Goal: Information Seeking & Learning: Learn about a topic

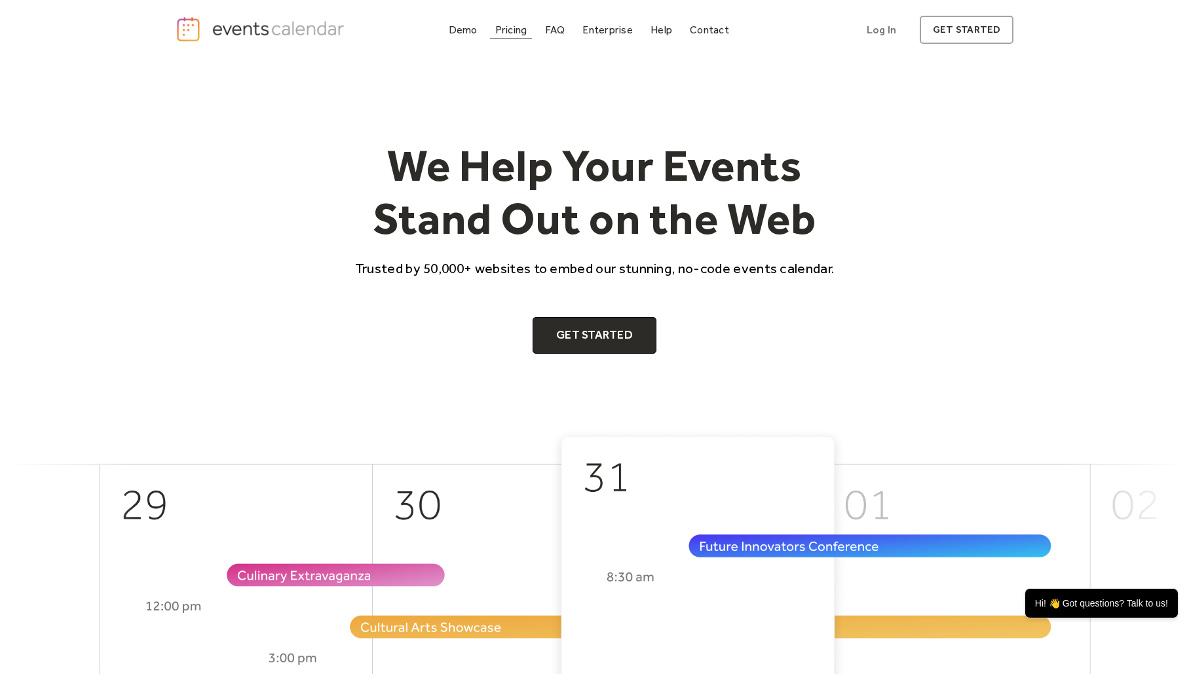
click at [514, 32] on div "Pricing" at bounding box center [511, 29] width 32 height 7
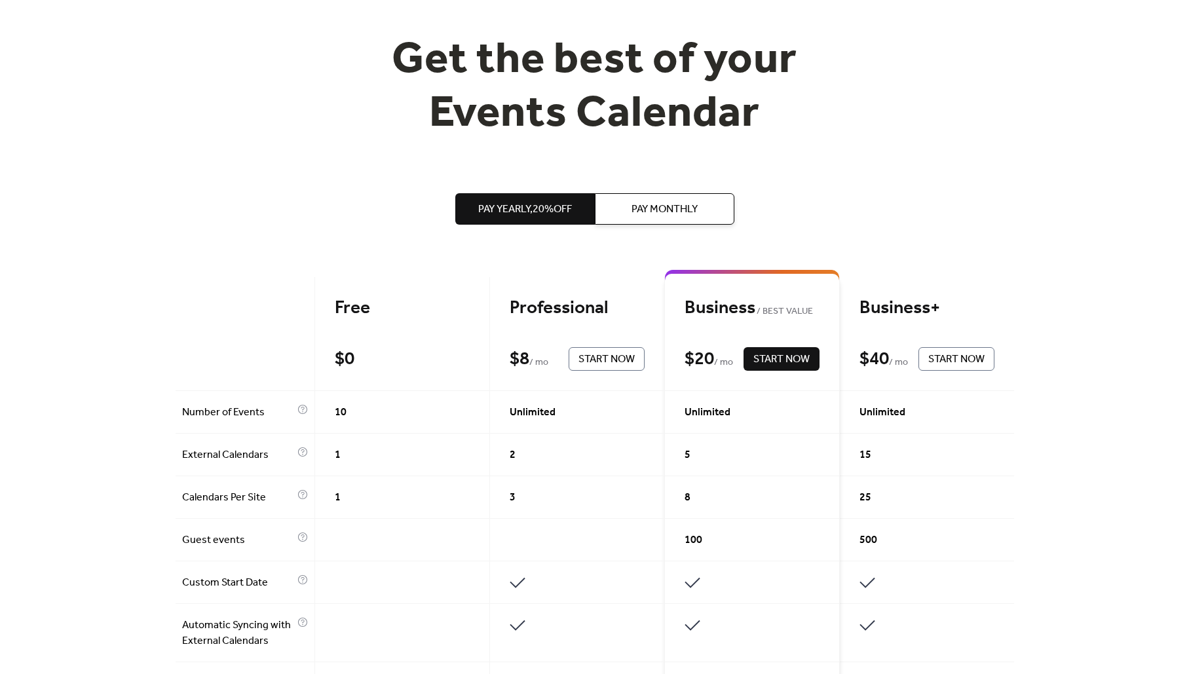
scroll to position [107, 0]
